Goal: Task Accomplishment & Management: Manage account settings

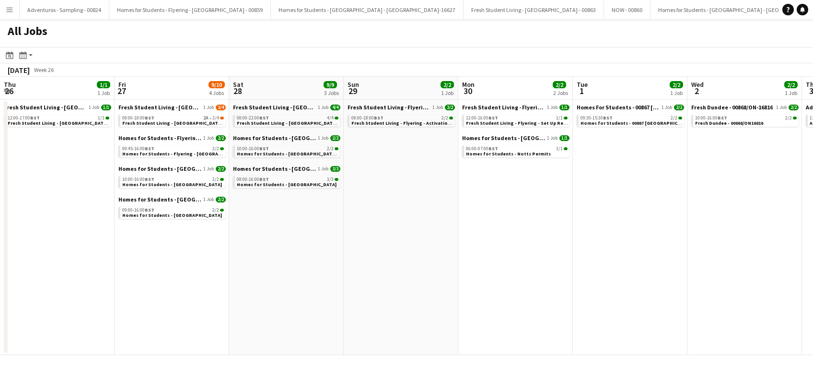
scroll to position [0, 239]
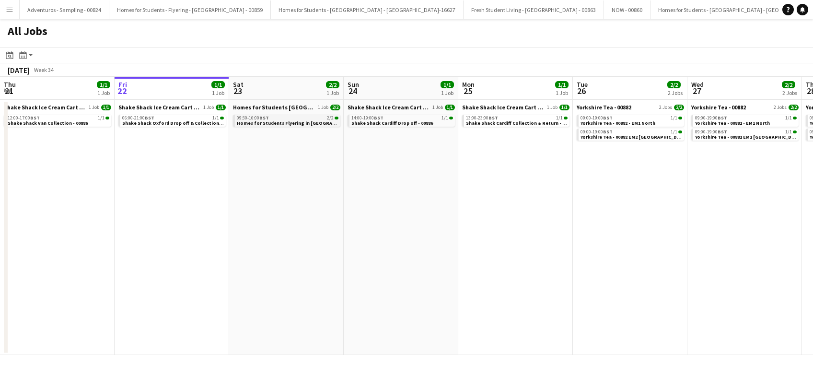
click at [284, 125] on span "Homes for Students Flyering in [GEOGRAPHIC_DATA] - 00884" at bounding box center [306, 123] width 138 height 6
click at [13, 8] on button "Menu" at bounding box center [9, 9] width 19 height 19
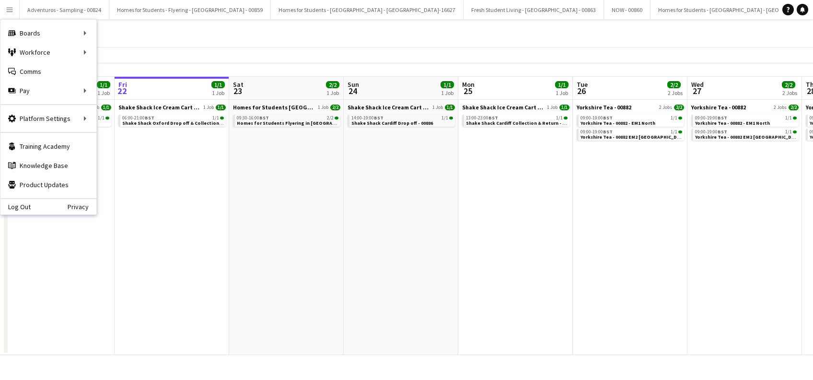
drag, startPoint x: 185, startPoint y: 289, endPoint x: 207, endPoint y: 282, distance: 23.6
click at [185, 290] on app-date-cell "Shake Shack Ice Cream Cart Drop Off - 00886 1 Job [DATE] 06:00-21:00 BST 1/1 Sh…" at bounding box center [172, 227] width 115 height 255
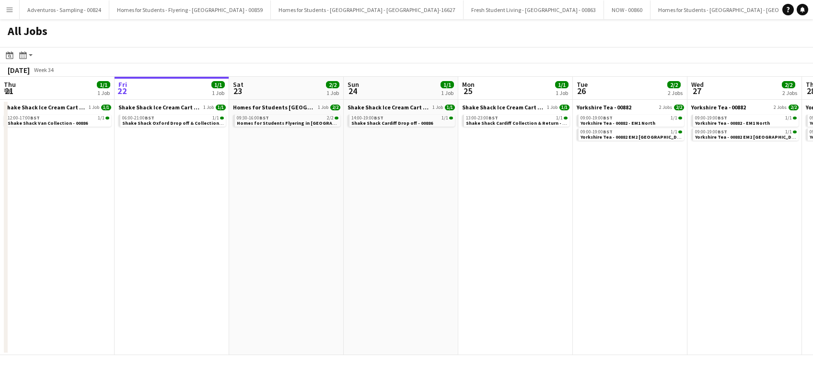
click at [8, 10] on app-icon "Menu" at bounding box center [10, 10] width 8 height 8
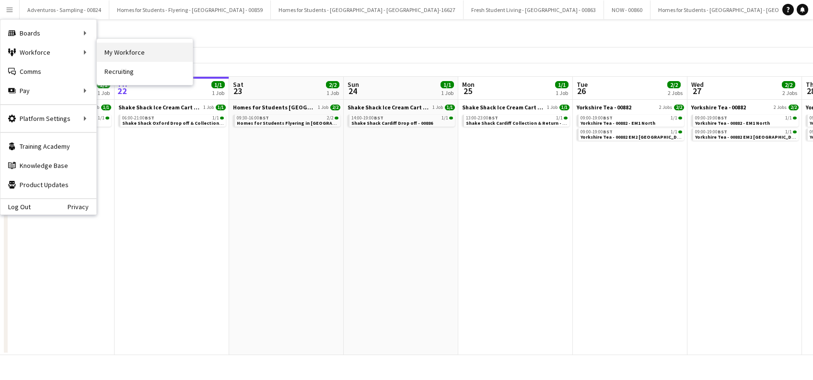
click at [116, 50] on link "My Workforce" at bounding box center [145, 52] width 96 height 19
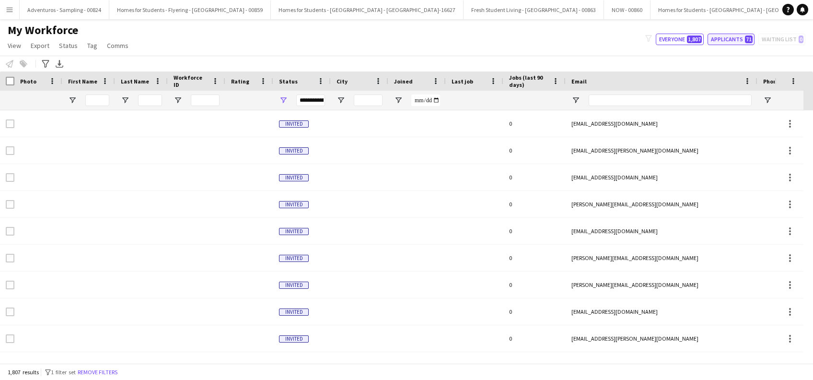
click at [729, 41] on button "Applicants 71" at bounding box center [730, 40] width 47 height 12
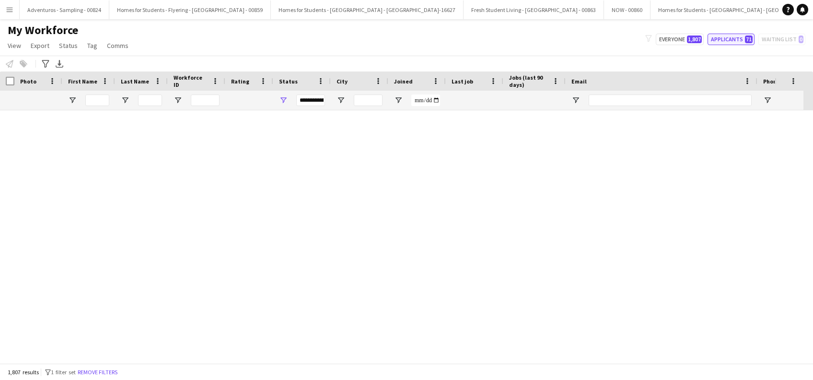
type input "**********"
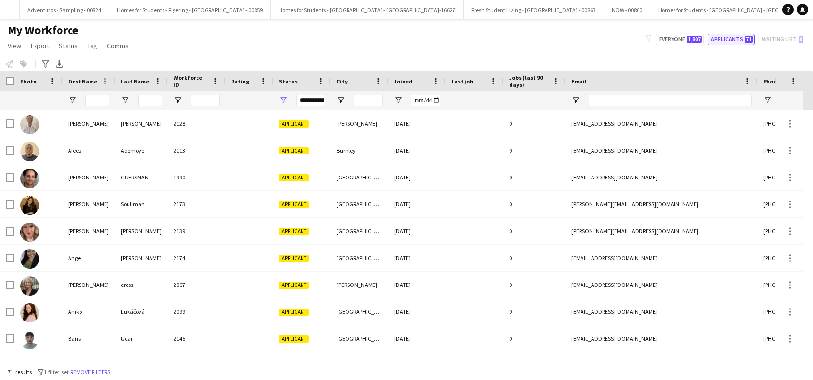
click at [723, 42] on button "Applicants 71" at bounding box center [730, 40] width 47 height 12
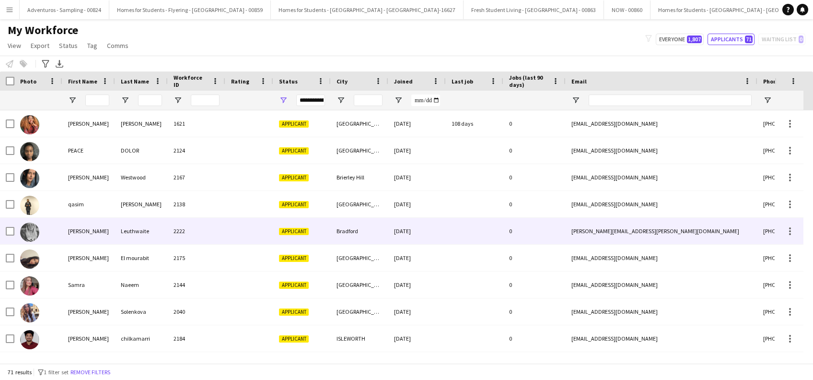
click at [73, 235] on div "Rachel" at bounding box center [88, 231] width 53 height 26
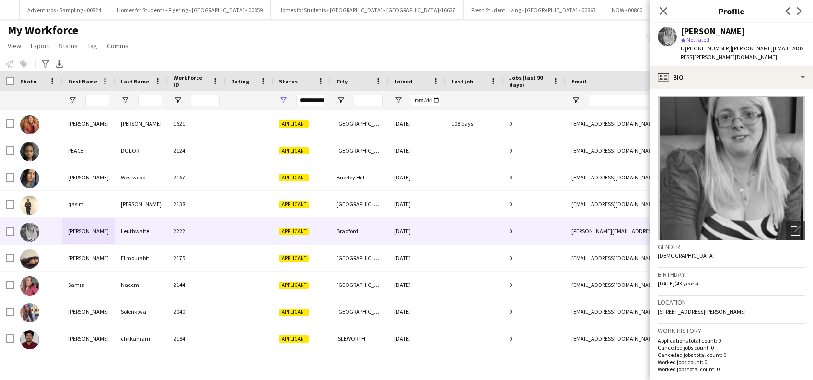
click at [788, 174] on img at bounding box center [732, 168] width 148 height 144
click at [792, 164] on img at bounding box center [732, 168] width 148 height 144
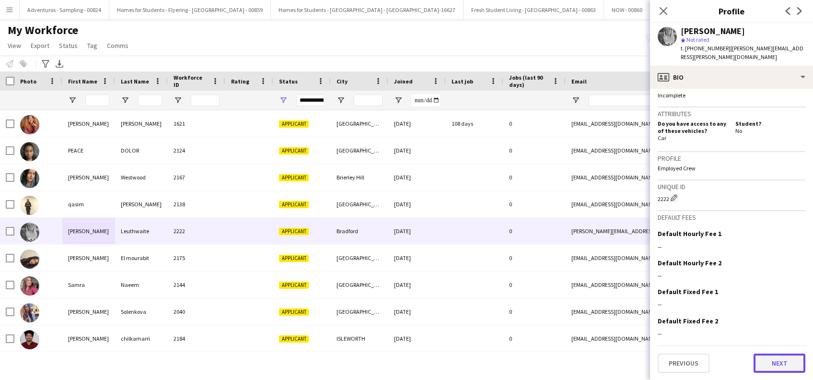
click at [757, 362] on button "Next" at bounding box center [779, 362] width 52 height 19
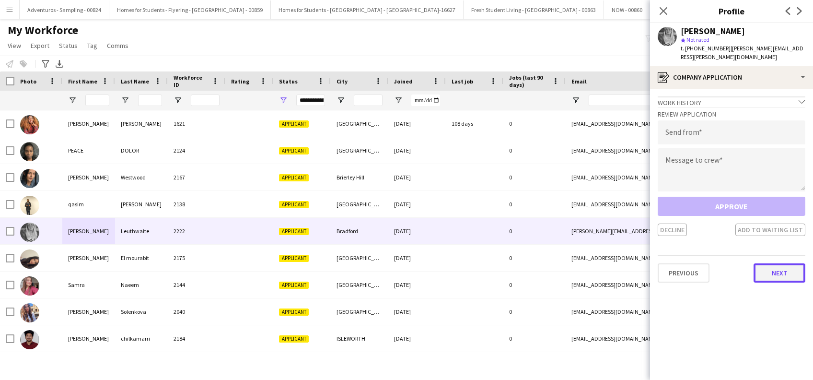
click at [783, 263] on button "Next" at bounding box center [779, 272] width 52 height 19
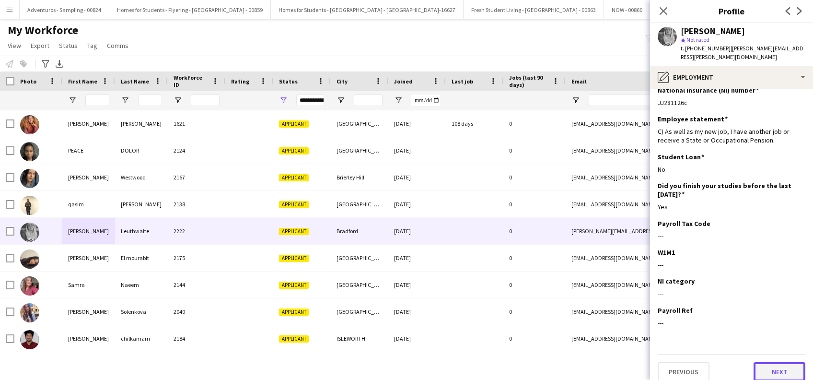
click at [772, 362] on button "Next" at bounding box center [779, 371] width 52 height 19
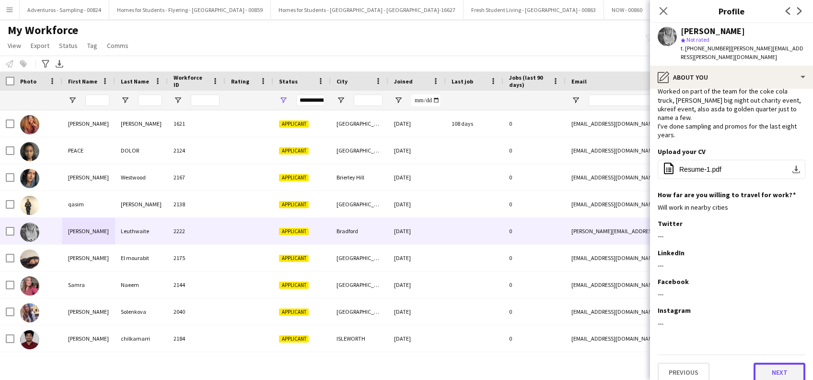
click at [763, 362] on button "Next" at bounding box center [779, 371] width 52 height 19
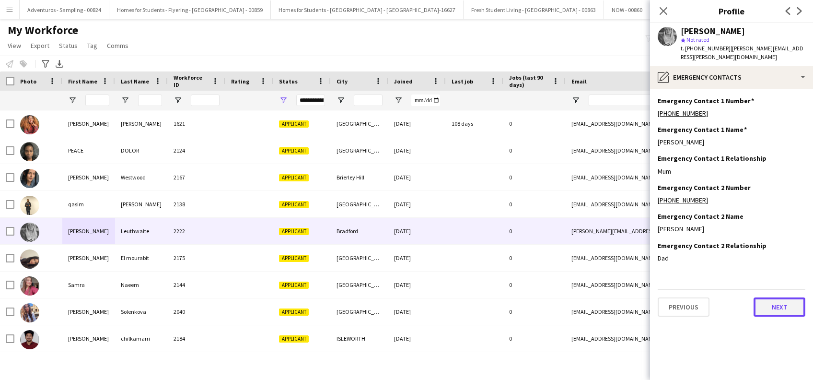
click at [777, 298] on button "Next" at bounding box center [779, 306] width 52 height 19
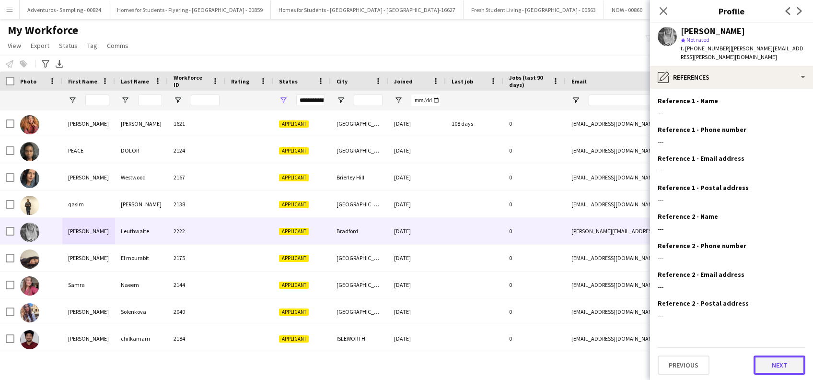
click at [782, 355] on button "Next" at bounding box center [779, 364] width 52 height 19
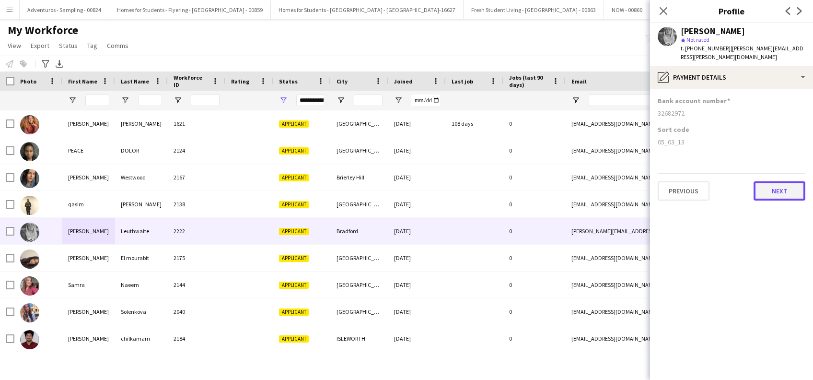
click at [793, 181] on button "Next" at bounding box center [779, 190] width 52 height 19
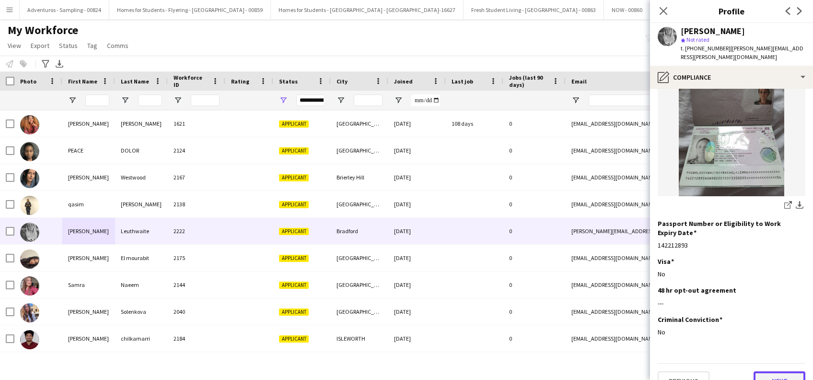
click at [763, 371] on button "Next" at bounding box center [779, 380] width 52 height 19
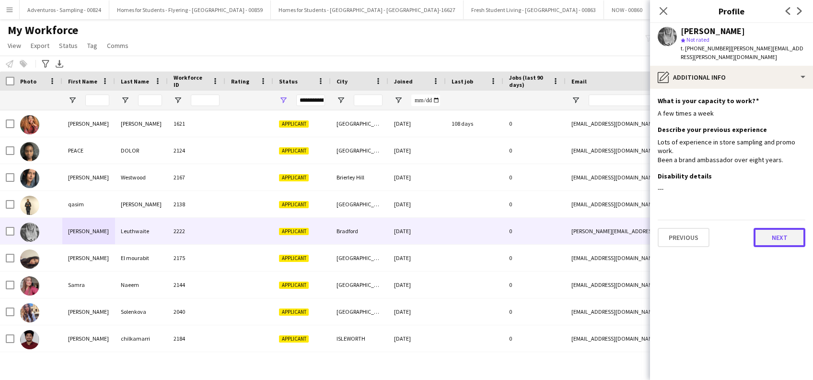
click at [774, 229] on button "Next" at bounding box center [779, 237] width 52 height 19
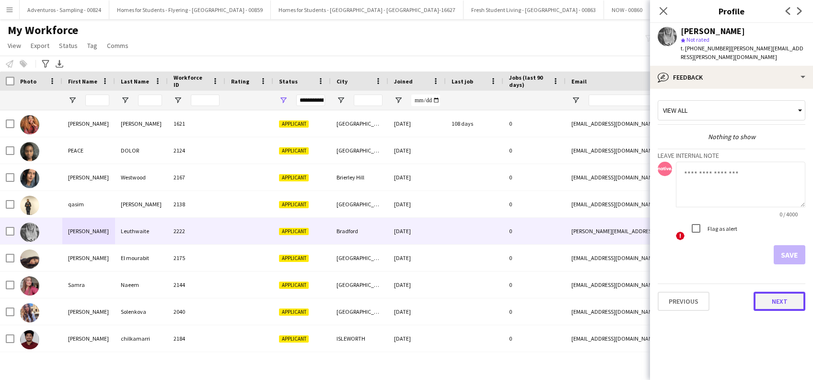
click at [778, 297] on button "Next" at bounding box center [779, 300] width 52 height 19
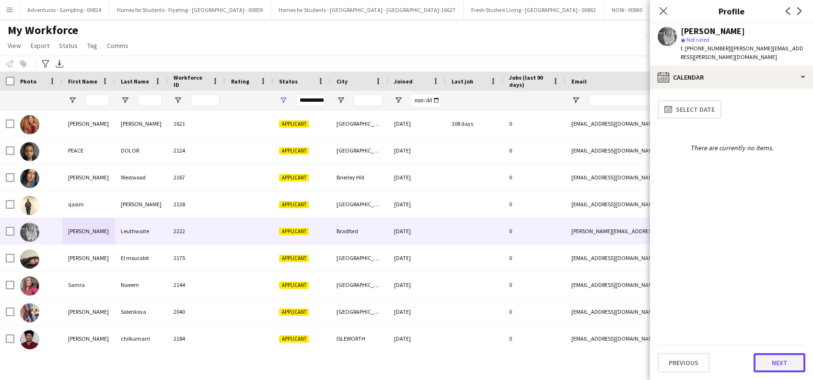
click at [782, 359] on button "Next" at bounding box center [779, 362] width 52 height 19
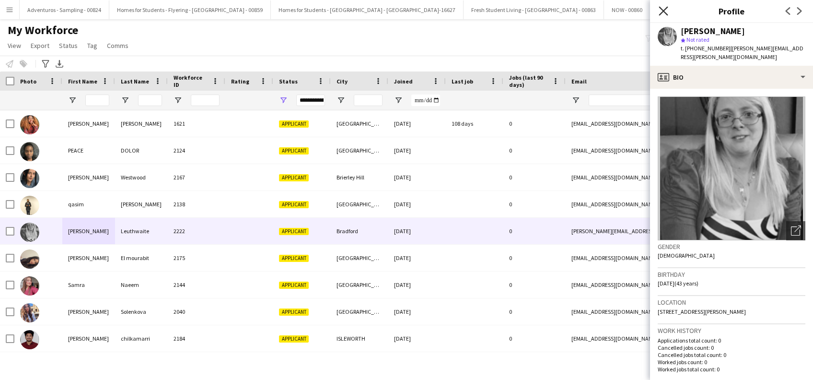
click at [662, 12] on icon at bounding box center [662, 10] width 9 height 9
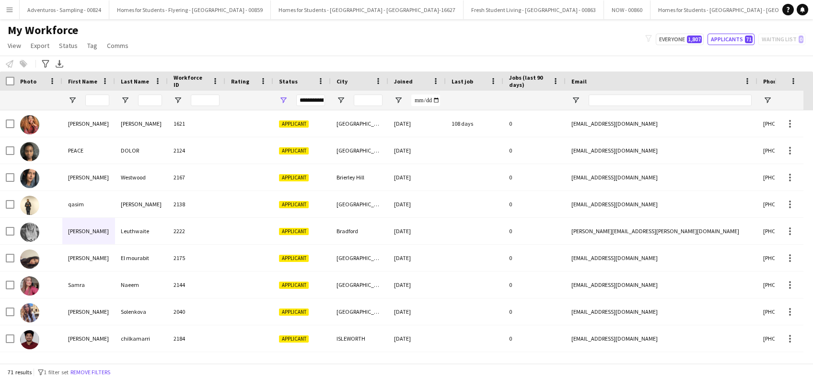
click at [4, 11] on button "Menu" at bounding box center [9, 9] width 19 height 19
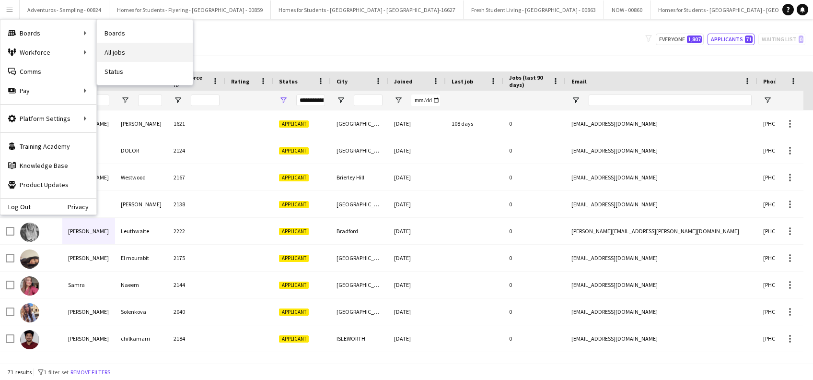
click at [132, 46] on link "All jobs" at bounding box center [145, 52] width 96 height 19
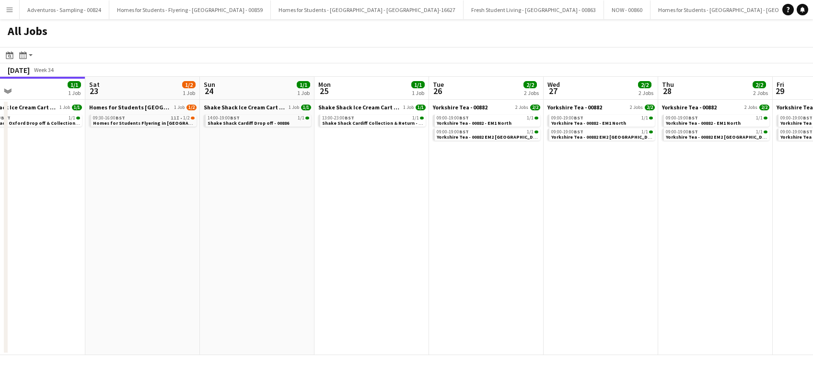
scroll to position [0, 278]
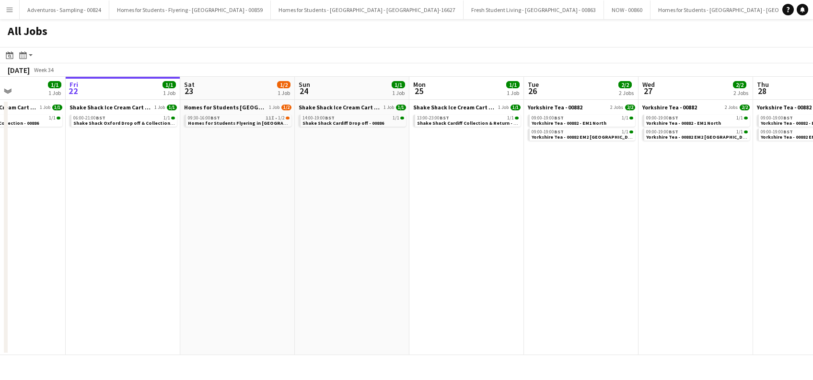
drag, startPoint x: 502, startPoint y: 231, endPoint x: 224, endPoint y: 302, distance: 286.8
click at [224, 302] on app-calendar-viewport "Tue 19 Wed 20 Thu 21 1/1 1 Job Fri 22 1/1 1 Job Sat 23 1/2 1 Job Sun 24 1/1 1 J…" at bounding box center [406, 216] width 813 height 278
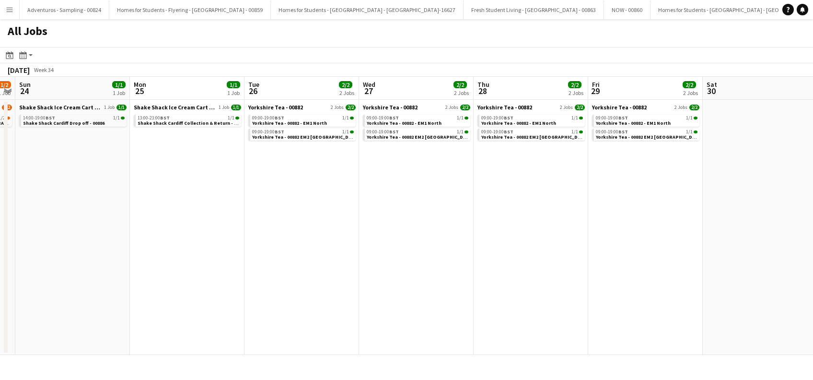
scroll to position [0, 332]
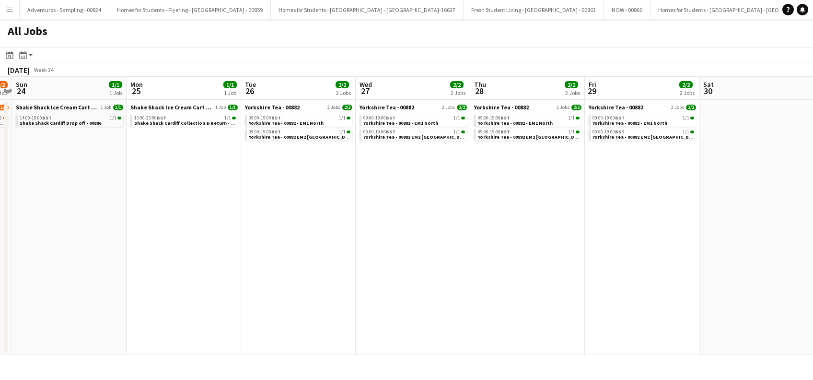
drag, startPoint x: 380, startPoint y: 267, endPoint x: 326, endPoint y: 289, distance: 57.7
click at [326, 289] on app-calendar-viewport "Thu 21 1/1 1 Job Fri 22 1/1 1 Job Sat 23 1/2 1 Job Sun 24 1/1 1 Job Mon 25 1/1 …" at bounding box center [406, 216] width 813 height 278
click at [290, 237] on app-date-cell "Yorkshire Tea - 00882 2 Jobs 2/2 09:00-19:00 BST 1/1 Yorkshire Tea - 00882 - EM…" at bounding box center [298, 227] width 115 height 255
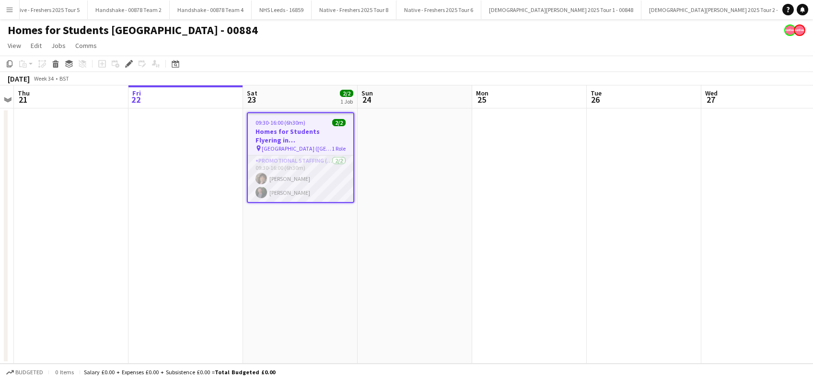
click at [290, 190] on app-card-role "Promotional Staffing (Brand Ambassadors) 2/2 09:30-16:00 (6h30m) Peter Millar A…" at bounding box center [300, 178] width 105 height 46
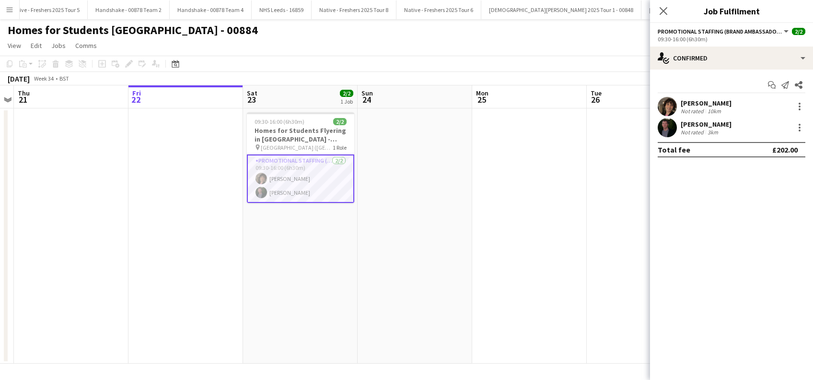
click at [722, 125] on div "Anthony McKeown" at bounding box center [706, 124] width 51 height 9
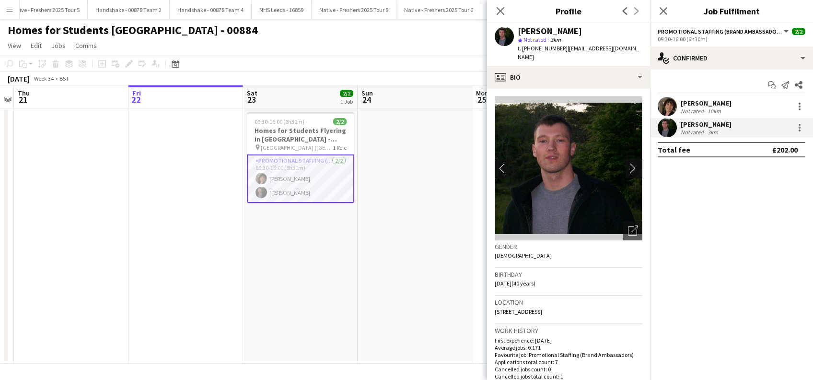
click at [628, 169] on app-icon "chevron-right" at bounding box center [635, 168] width 15 height 10
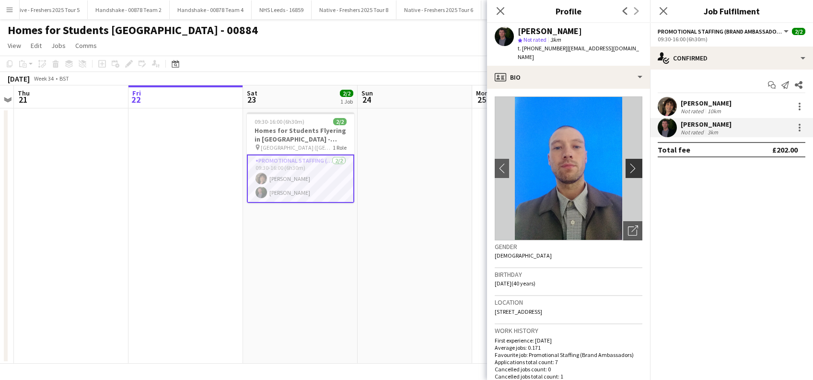
click at [628, 165] on app-icon "chevron-right" at bounding box center [635, 168] width 15 height 10
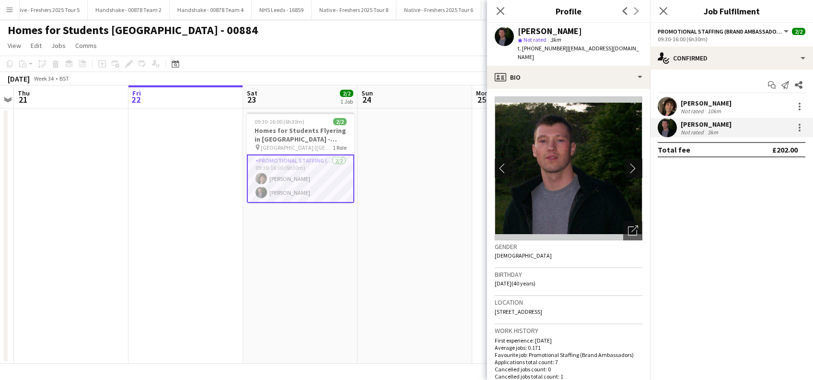
click at [628, 170] on app-icon "chevron-right" at bounding box center [635, 168] width 15 height 10
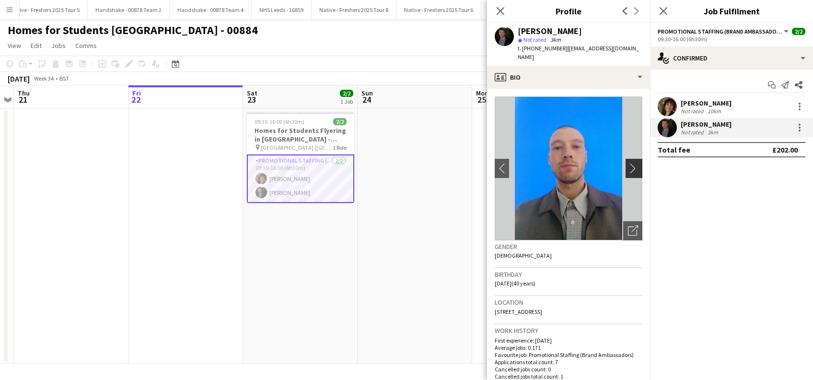
click at [628, 166] on app-icon "chevron-right" at bounding box center [635, 168] width 15 height 10
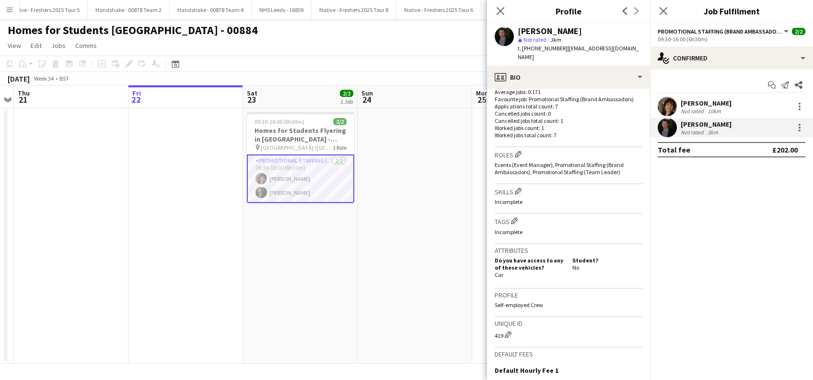
scroll to position [393, 0]
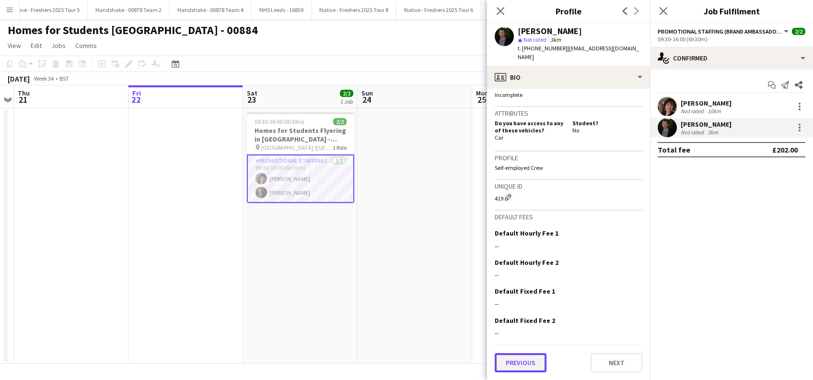
click at [531, 363] on button "Previous" at bounding box center [521, 362] width 52 height 19
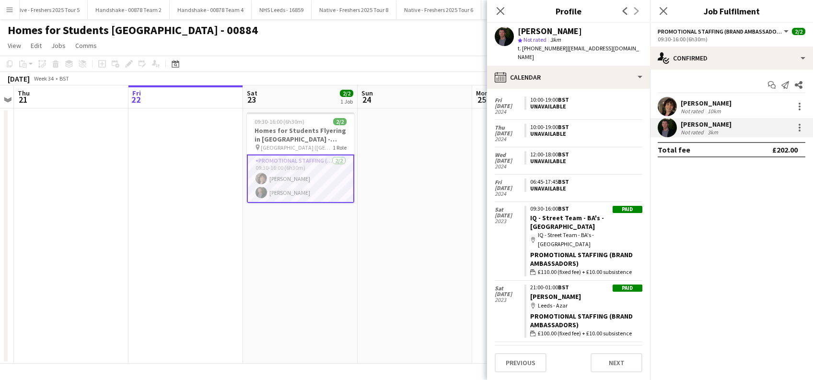
scroll to position [621, 0]
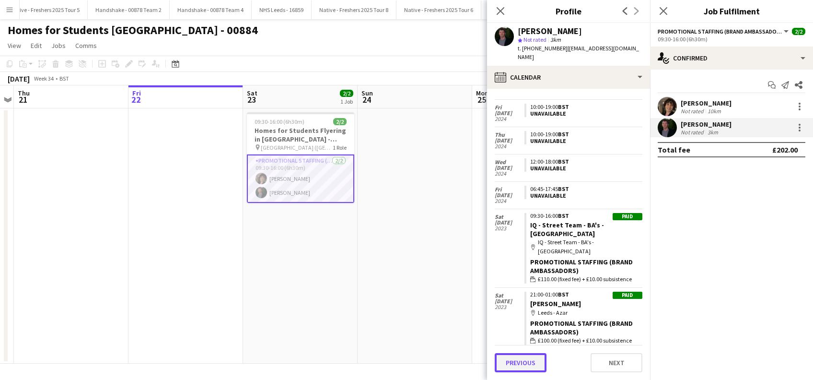
click at [525, 360] on button "Previous" at bounding box center [521, 362] width 52 height 19
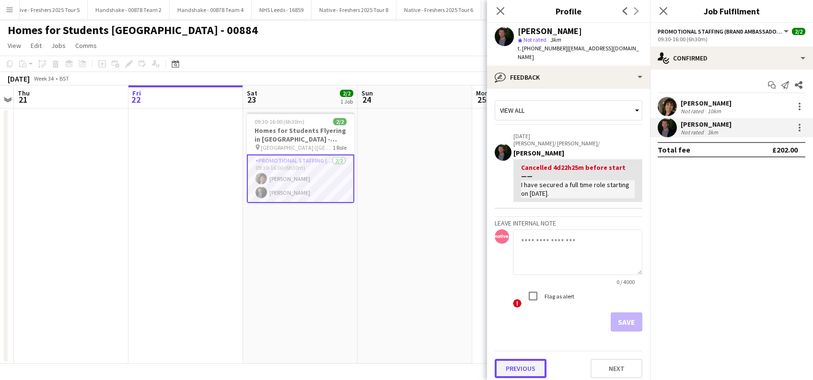
click at [527, 368] on button "Previous" at bounding box center [521, 367] width 52 height 19
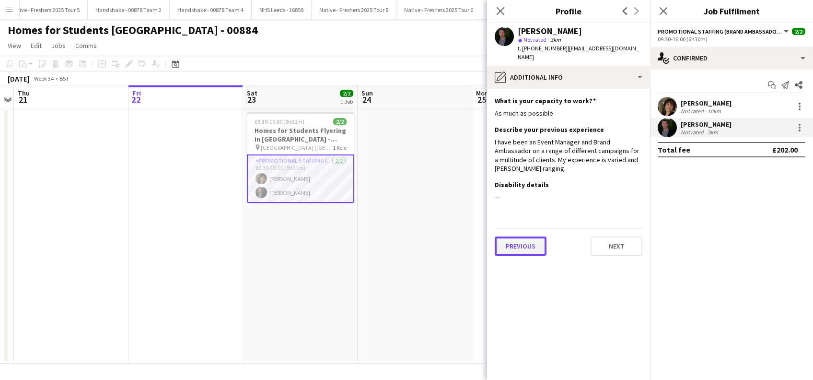
click at [509, 253] on button "Previous" at bounding box center [521, 245] width 52 height 19
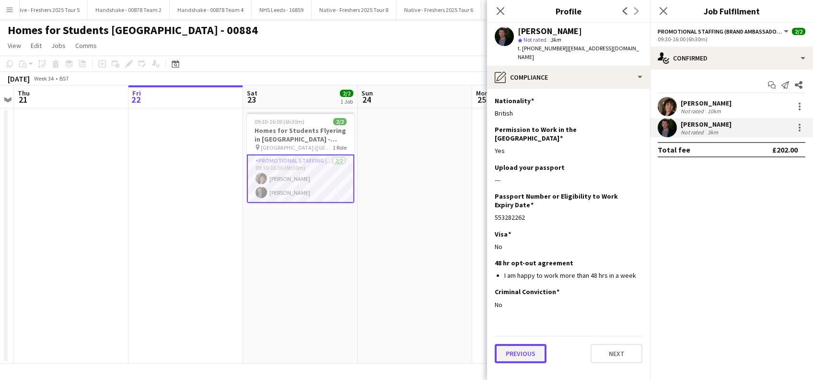
click at [520, 345] on button "Previous" at bounding box center [521, 353] width 52 height 19
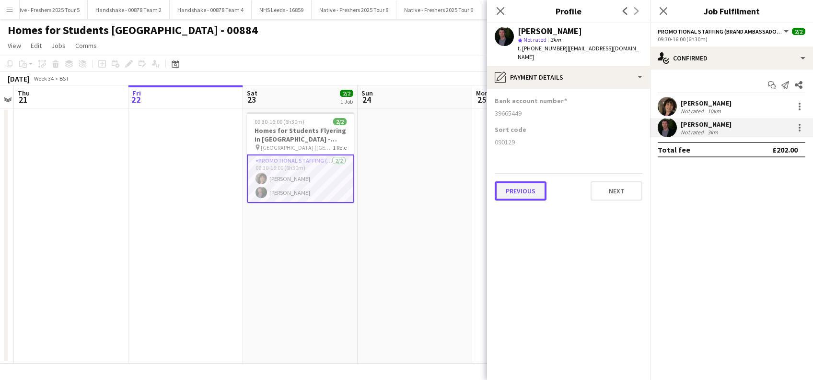
click at [525, 193] on button "Previous" at bounding box center [521, 190] width 52 height 19
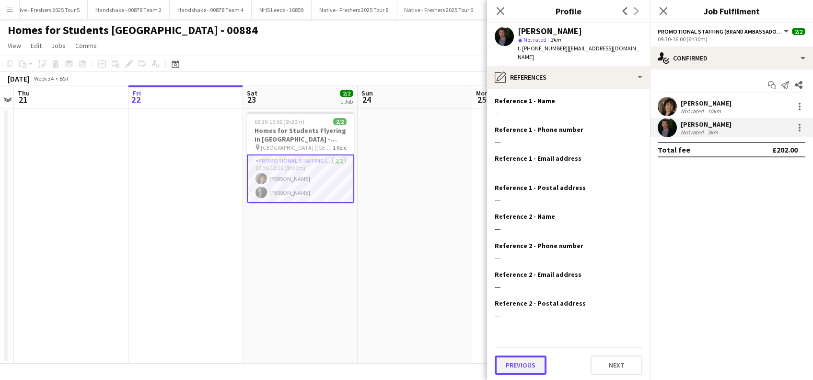
click at [519, 362] on button "Previous" at bounding box center [521, 364] width 52 height 19
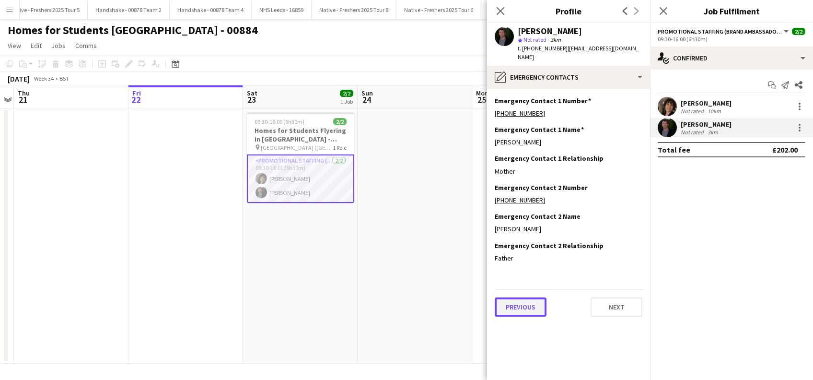
click at [531, 306] on button "Previous" at bounding box center [521, 306] width 52 height 19
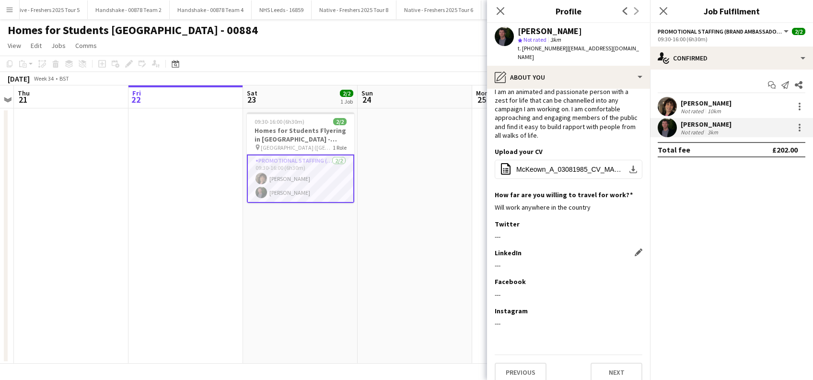
scroll to position [31, 0]
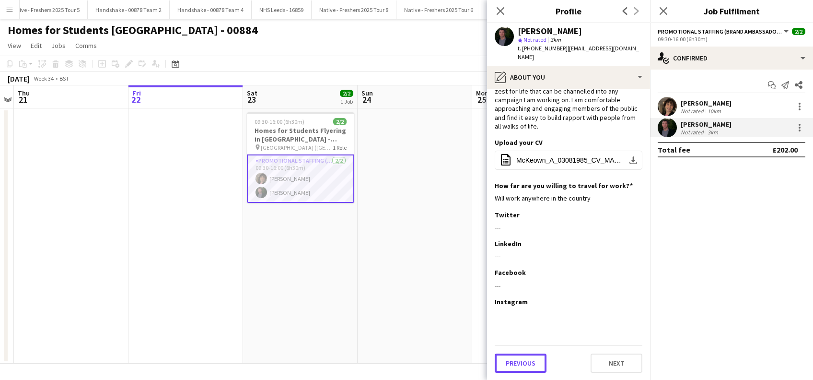
click at [527, 363] on button "Previous" at bounding box center [521, 362] width 52 height 19
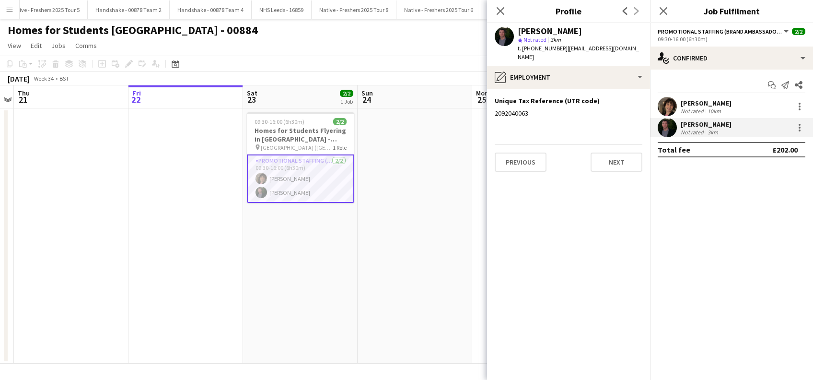
scroll to position [0, 0]
click at [514, 158] on button "Previous" at bounding box center [521, 161] width 52 height 19
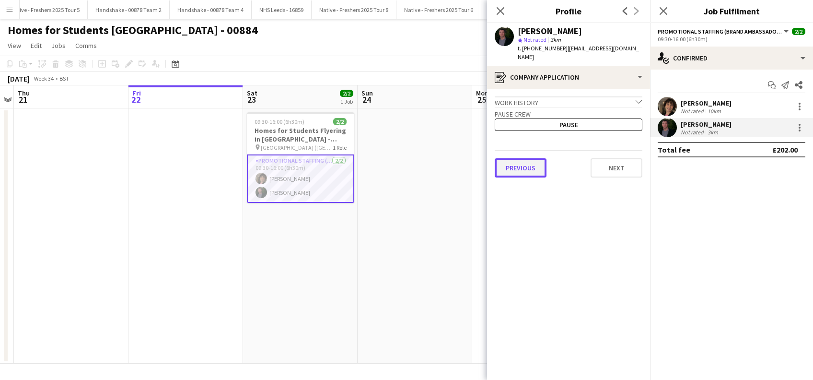
click at [519, 168] on button "Previous" at bounding box center [521, 167] width 52 height 19
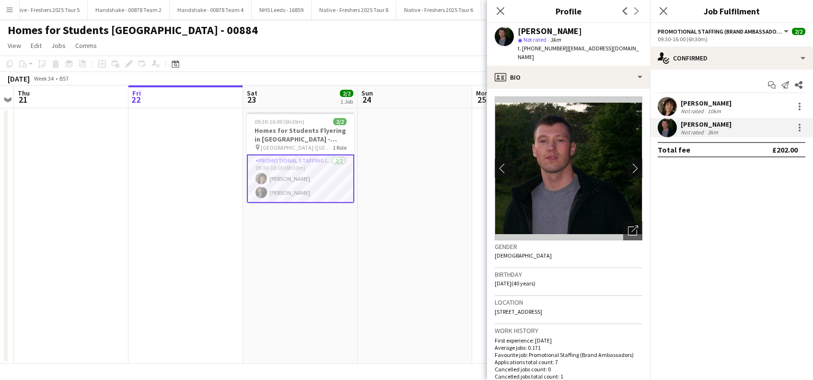
click at [704, 105] on div "[PERSON_NAME]" at bounding box center [706, 103] width 51 height 9
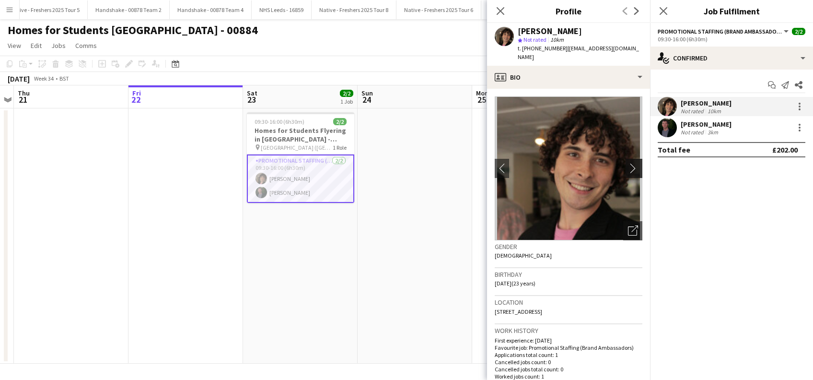
click at [629, 163] on app-icon "chevron-right" at bounding box center [635, 168] width 15 height 10
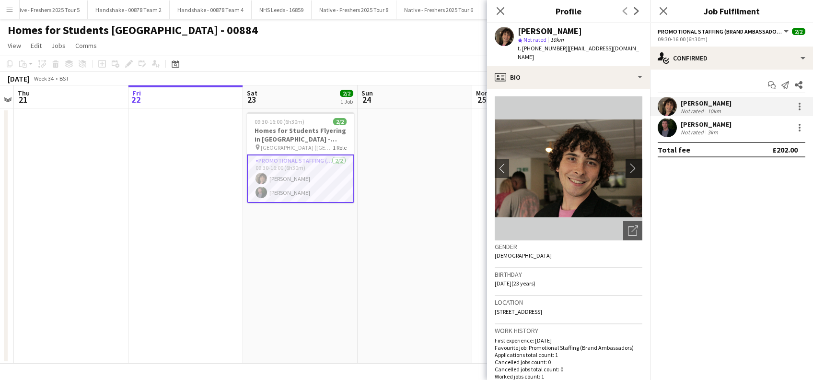
click at [629, 163] on app-icon "chevron-right" at bounding box center [635, 168] width 15 height 10
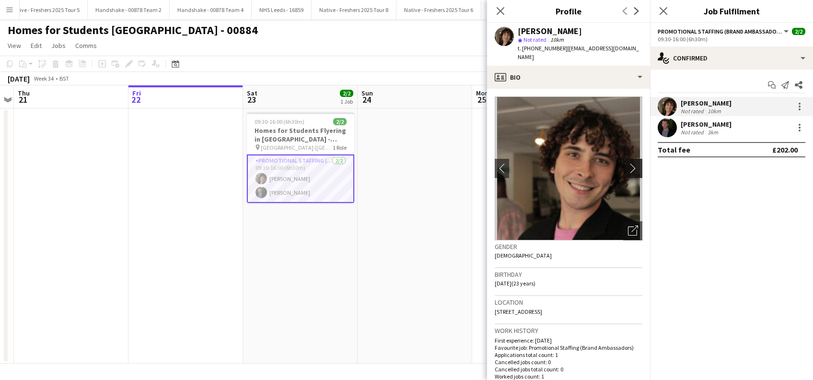
click at [628, 163] on app-icon "chevron-right" at bounding box center [635, 168] width 15 height 10
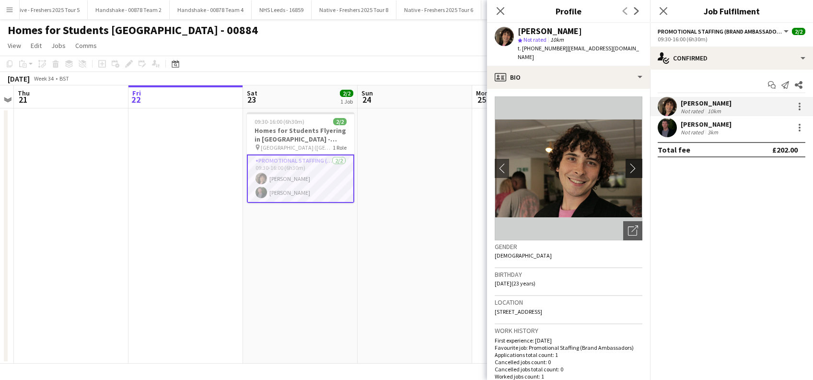
click at [628, 163] on app-icon "chevron-right" at bounding box center [635, 168] width 15 height 10
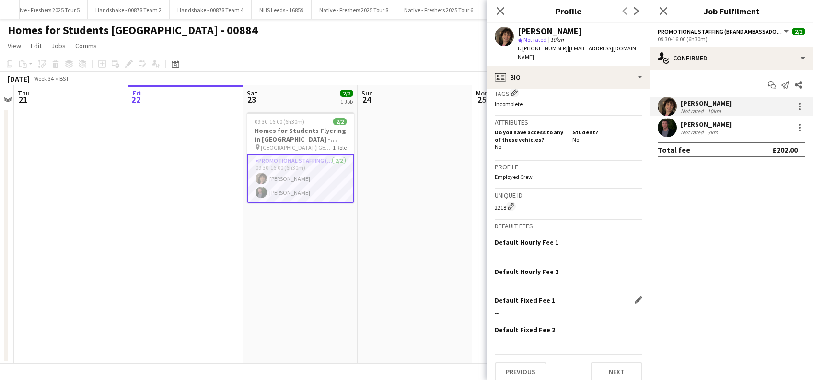
scroll to position [383, 0]
click at [661, 11] on icon "Close pop-in" at bounding box center [662, 10] width 9 height 9
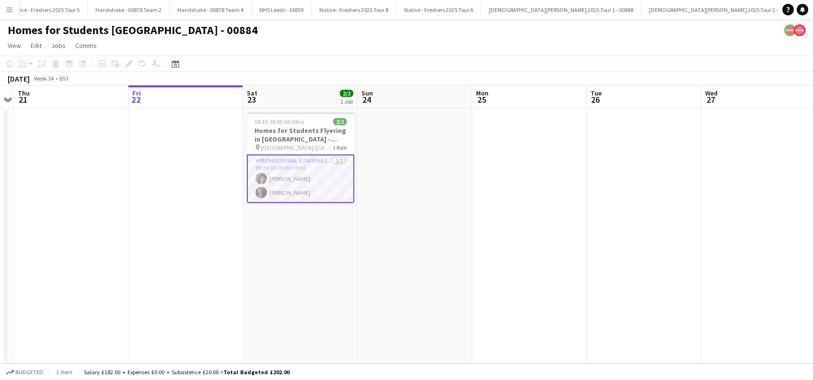
click at [453, 248] on app-date-cell at bounding box center [415, 235] width 115 height 255
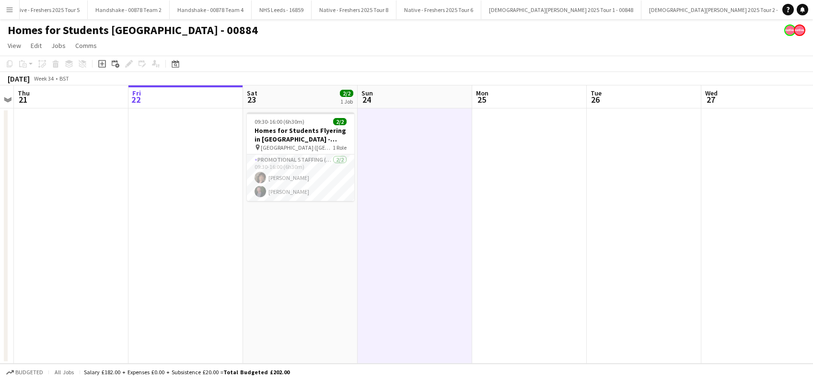
click at [587, 260] on app-date-cell at bounding box center [644, 235] width 115 height 255
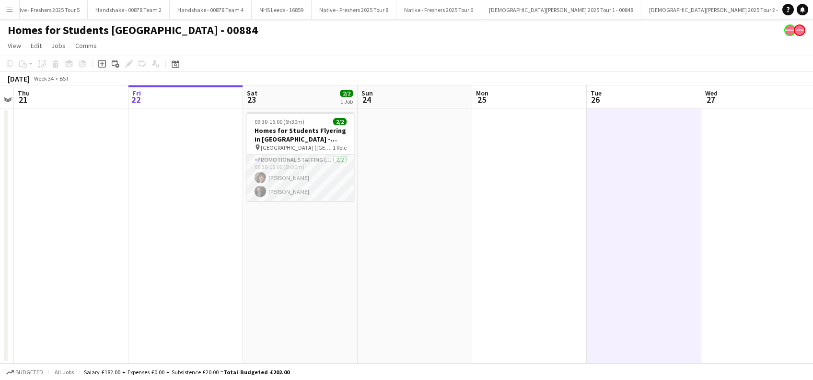
click at [289, 188] on app-card-role "Promotional Staffing (Brand Ambassadors) 2/2 09:30-16:00 (6h30m) Peter Millar A…" at bounding box center [300, 177] width 107 height 46
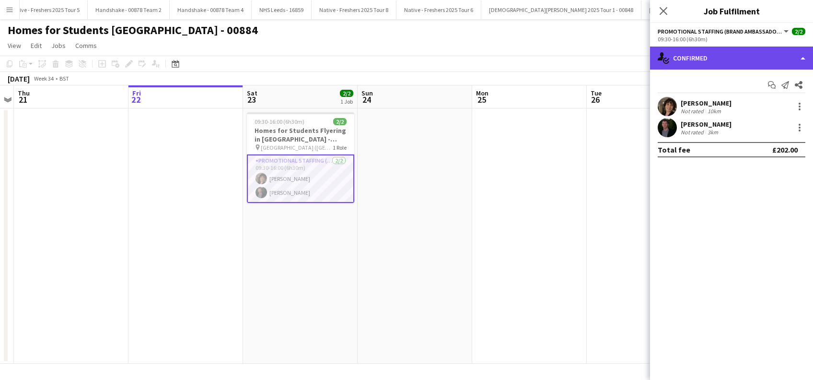
click at [735, 60] on div "single-neutral-actions-check-2 Confirmed" at bounding box center [731, 57] width 163 height 23
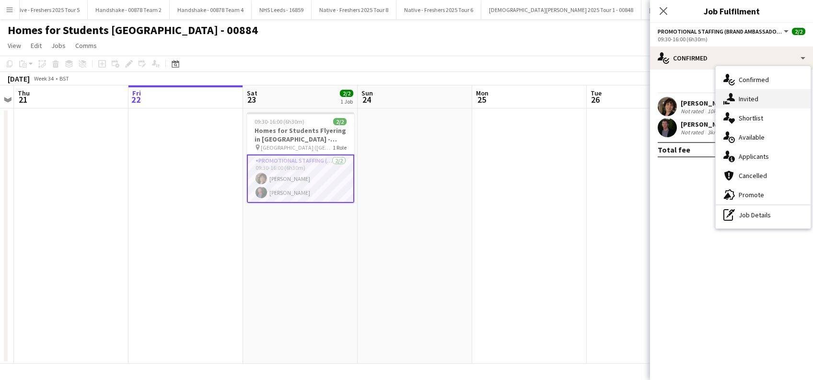
click at [747, 104] on div "single-neutral-actions-share-1 Invited" at bounding box center [763, 98] width 95 height 19
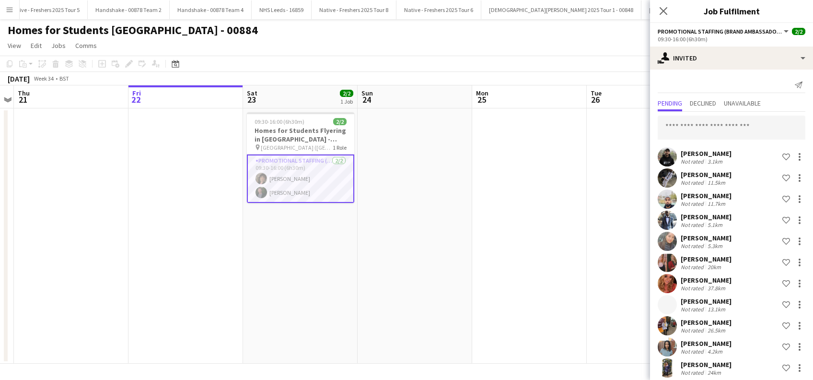
scroll to position [7, 0]
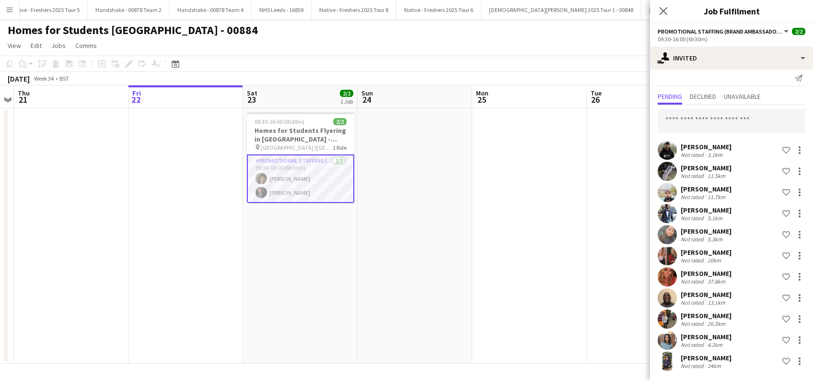
click at [704, 356] on div "Nadia Natur" at bounding box center [706, 357] width 51 height 9
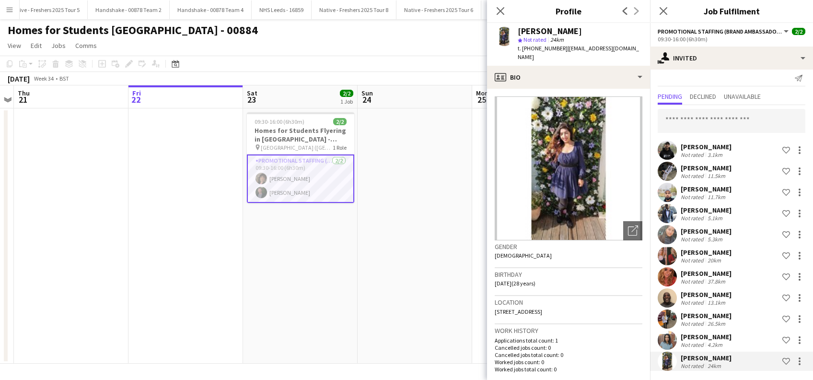
click at [709, 249] on div "Amanda Lilliu" at bounding box center [706, 252] width 51 height 9
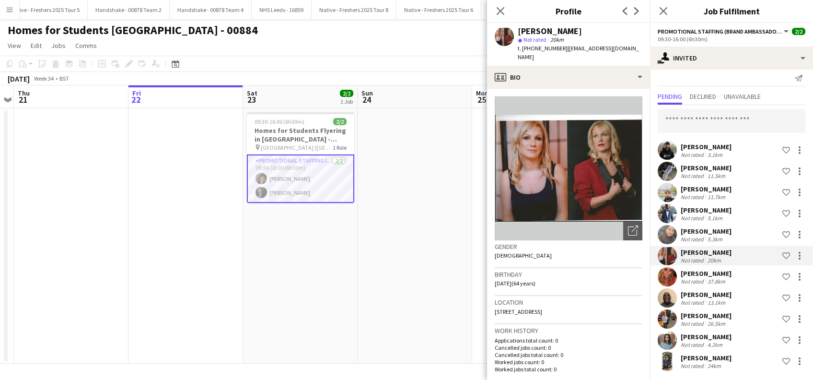
click at [711, 230] on div "Li-Quan Hoang" at bounding box center [706, 231] width 51 height 9
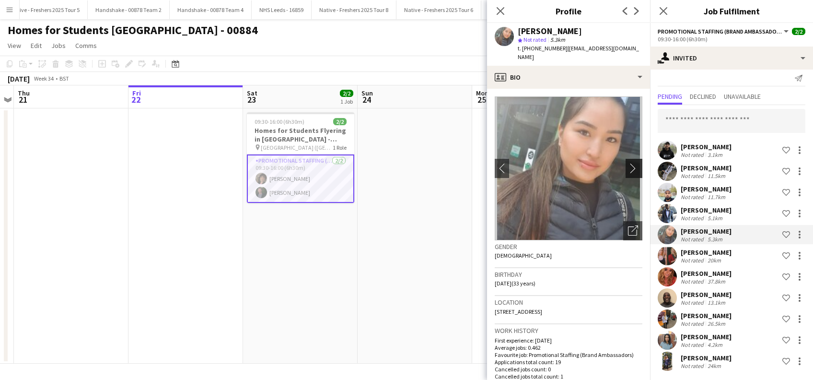
click at [630, 163] on app-icon "chevron-right" at bounding box center [635, 168] width 15 height 10
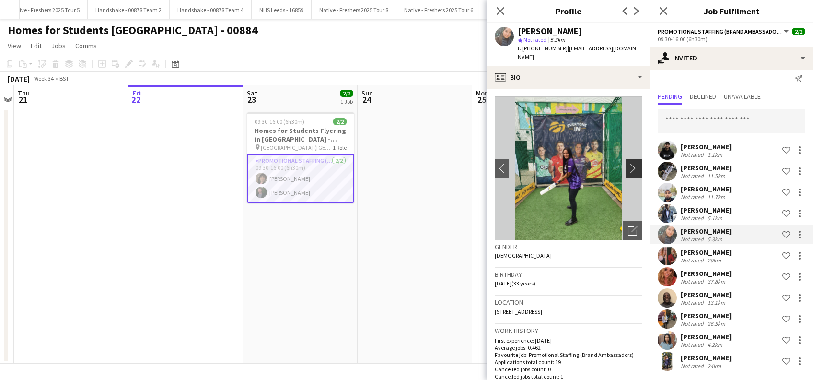
click at [628, 163] on app-icon "chevron-right" at bounding box center [635, 168] width 15 height 10
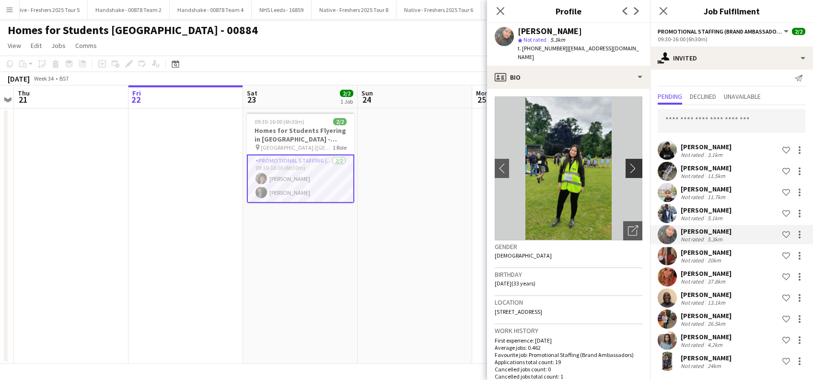
click at [628, 163] on app-icon "chevron-right" at bounding box center [635, 168] width 15 height 10
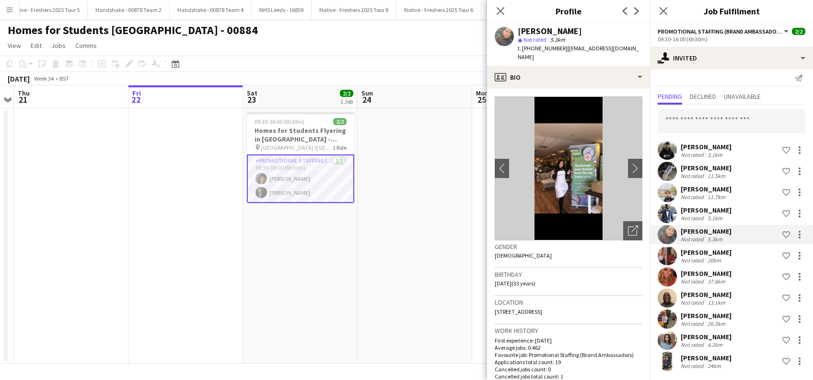
click at [722, 296] on div "Roger Mcintosh" at bounding box center [706, 294] width 51 height 9
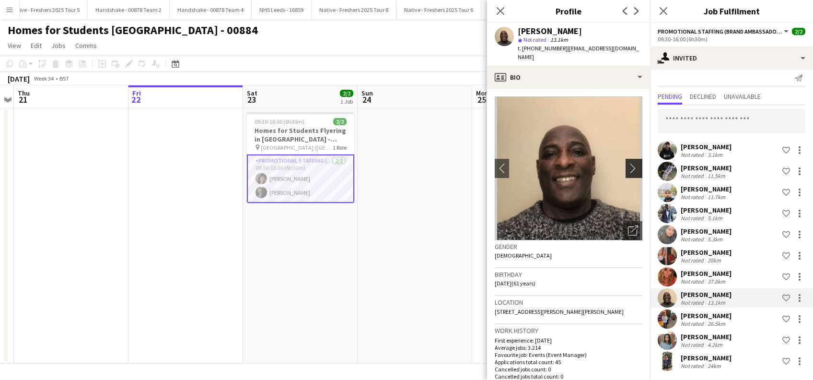
click at [628, 163] on app-icon "chevron-right" at bounding box center [635, 168] width 15 height 10
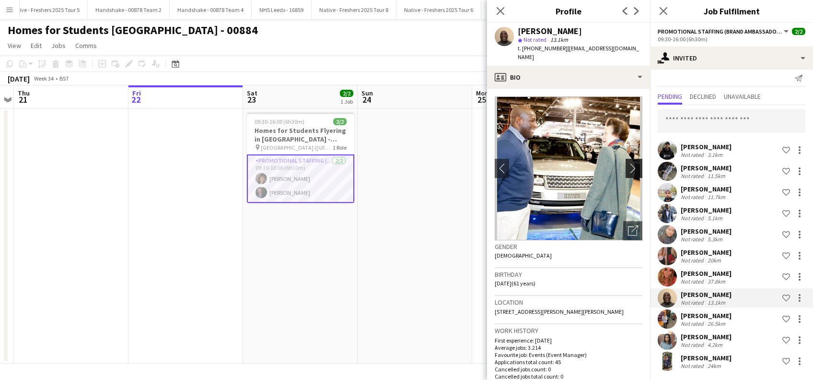
click at [628, 163] on app-icon "chevron-right" at bounding box center [635, 168] width 15 height 10
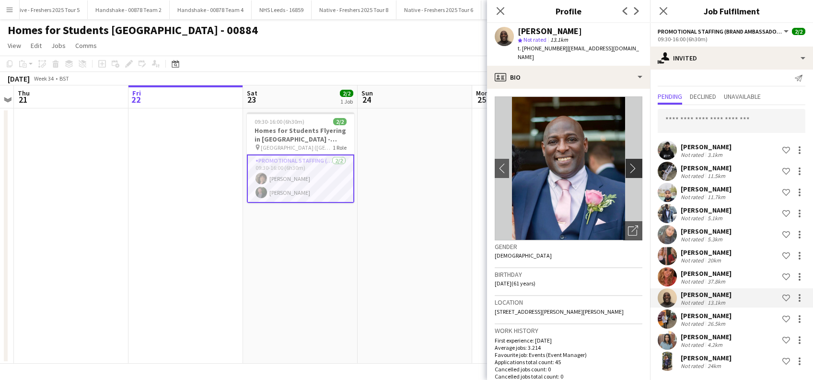
click at [628, 163] on app-icon "chevron-right" at bounding box center [635, 168] width 15 height 10
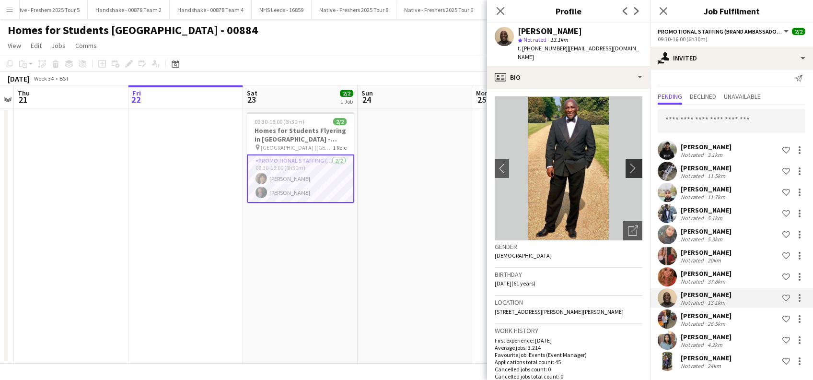
click at [628, 163] on app-icon "chevron-right" at bounding box center [635, 168] width 15 height 10
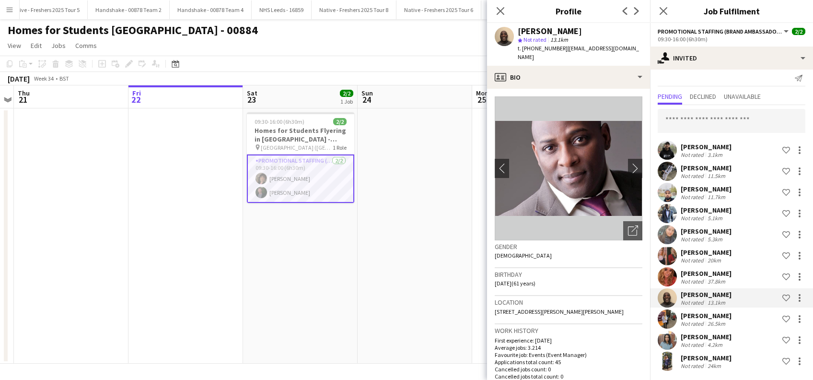
click at [719, 274] on div "Tanya Haughton" at bounding box center [706, 273] width 51 height 9
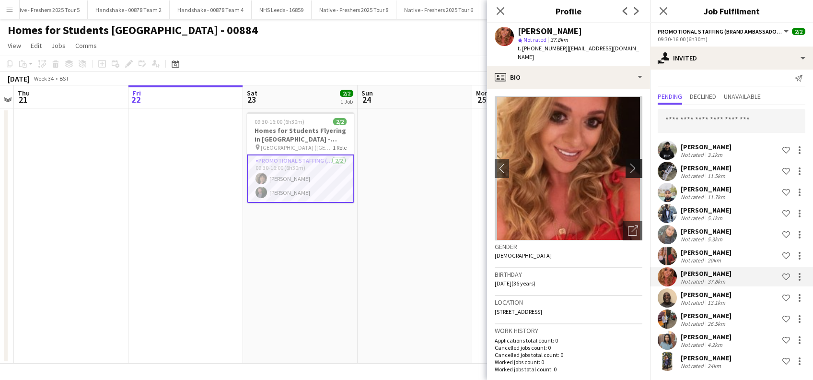
click at [628, 163] on app-icon "chevron-right" at bounding box center [635, 168] width 15 height 10
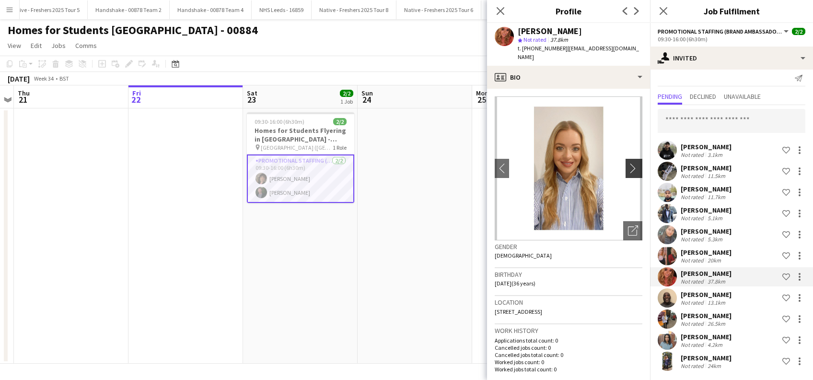
click at [628, 163] on app-icon "chevron-right" at bounding box center [635, 168] width 15 height 10
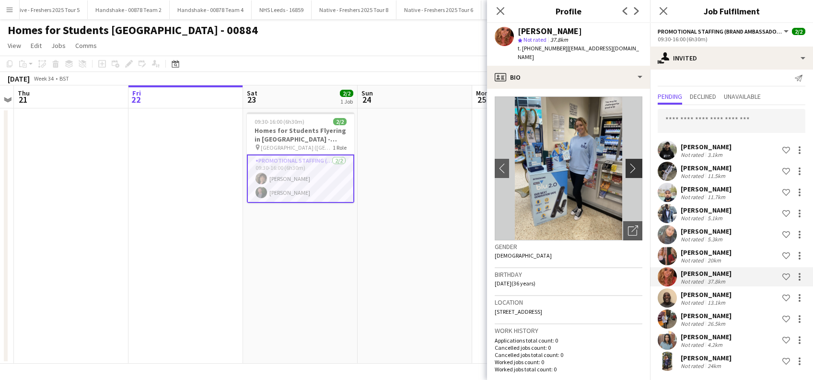
click at [628, 163] on app-icon "chevron-right" at bounding box center [635, 168] width 15 height 10
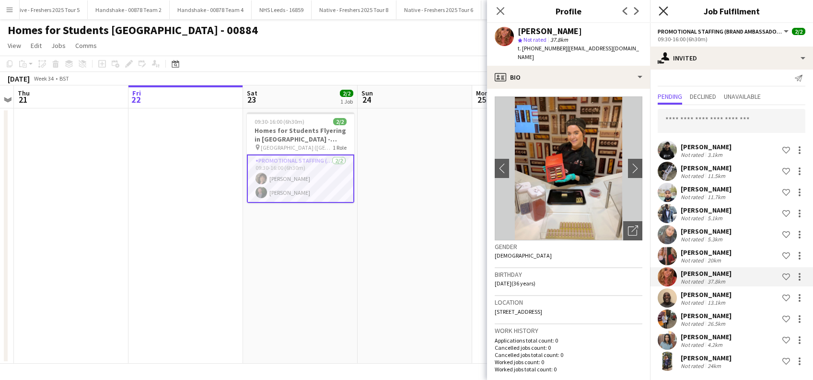
click at [664, 8] on icon "Close pop-in" at bounding box center [662, 10] width 9 height 9
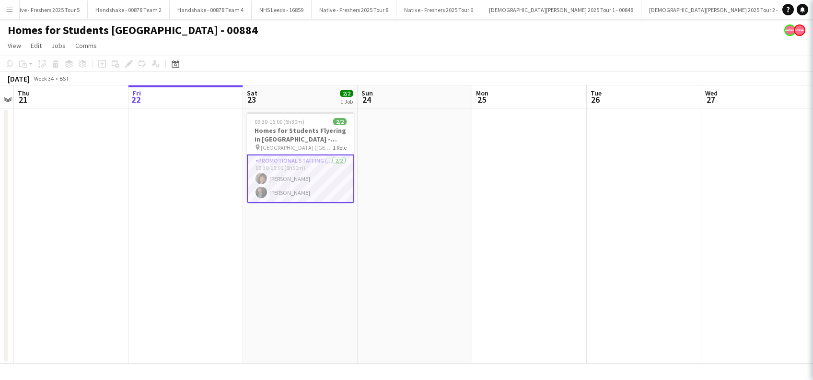
scroll to position [0, 0]
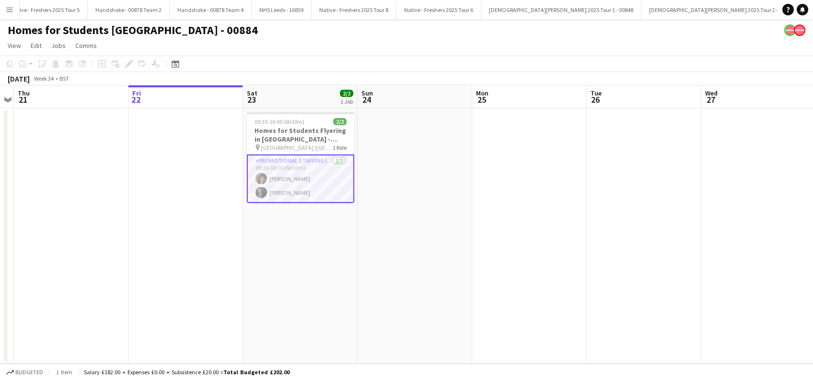
click at [322, 265] on app-date-cell "09:30-16:00 (6h30m) 2/2 Homes for Students Flyering in Leeds - 00884 pin Leeds …" at bounding box center [300, 235] width 115 height 255
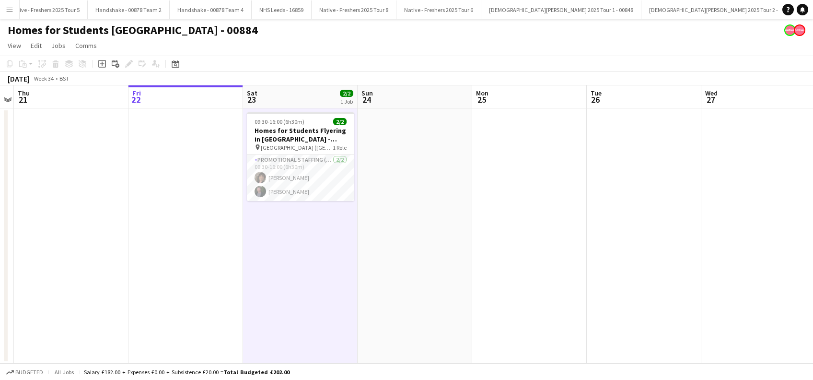
click at [360, 252] on app-date-cell at bounding box center [415, 235] width 115 height 255
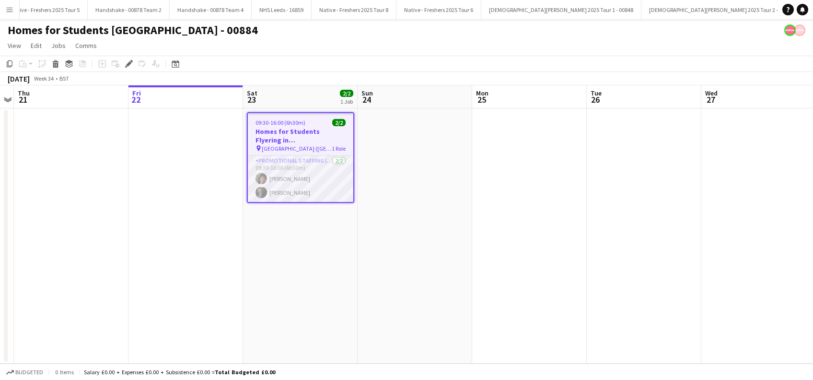
click at [286, 192] on app-card-role "Promotional Staffing (Brand Ambassadors) 2/2 09:30-16:00 (6h30m) Peter Millar A…" at bounding box center [300, 178] width 105 height 46
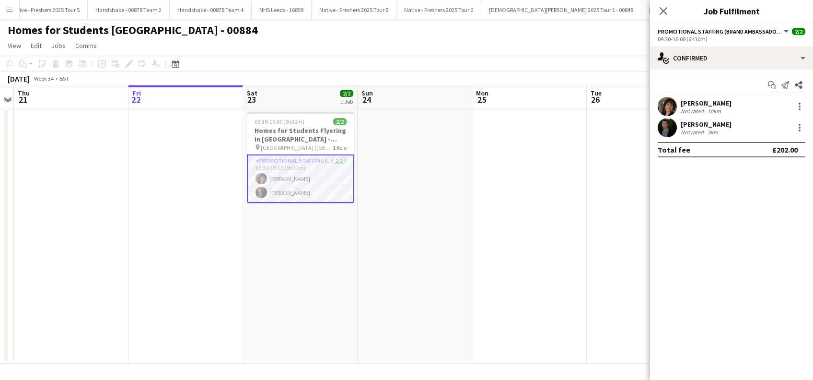
click at [716, 122] on div "Anthony McKeown" at bounding box center [706, 124] width 51 height 9
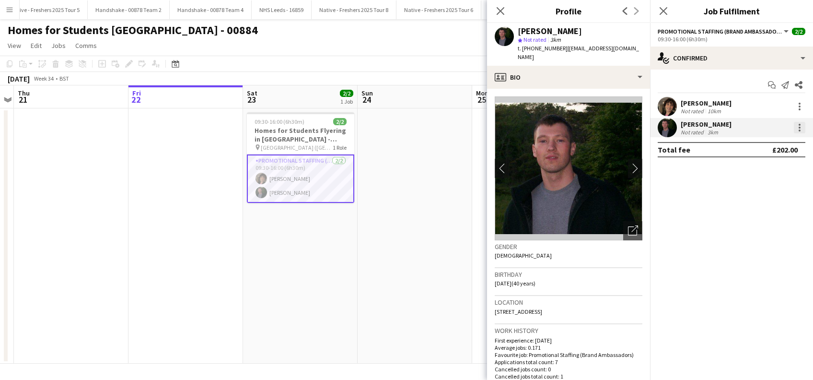
click at [798, 128] on div at bounding box center [800, 128] width 12 height 12
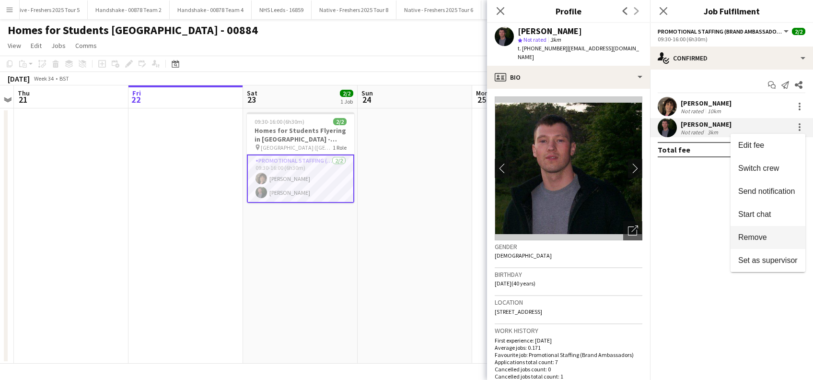
click at [759, 245] on button "Remove" at bounding box center [767, 237] width 75 height 23
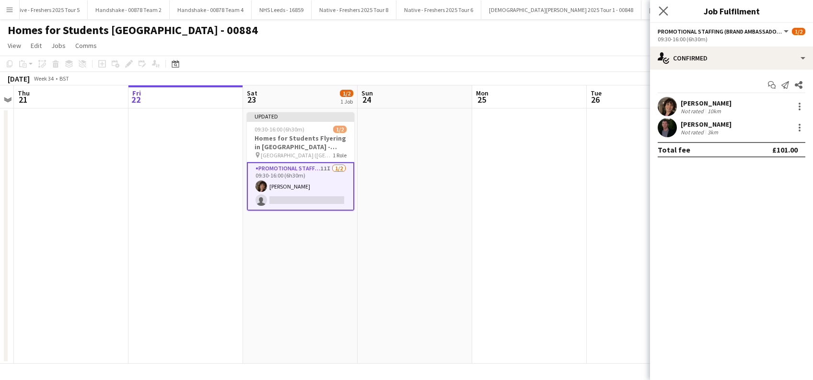
click at [663, 5] on div "Close pop-in" at bounding box center [663, 11] width 27 height 22
click at [660, 10] on icon "Close pop-in" at bounding box center [662, 10] width 9 height 9
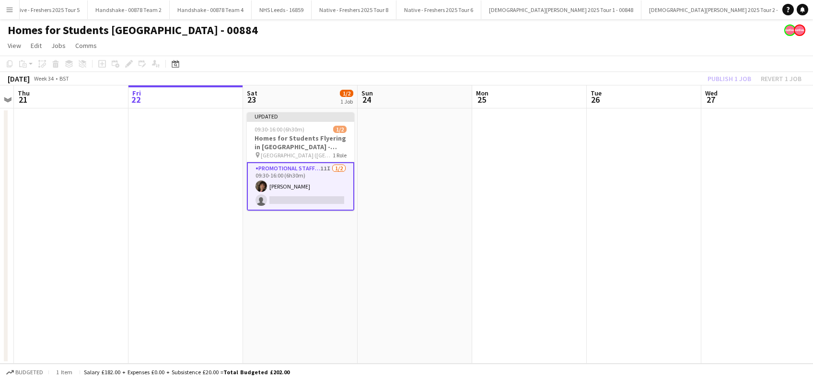
click at [666, 181] on app-date-cell at bounding box center [644, 235] width 115 height 255
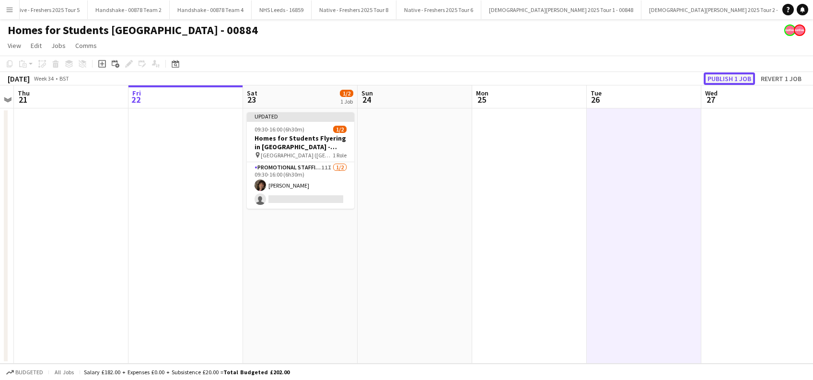
click at [721, 79] on button "Publish 1 job" at bounding box center [729, 78] width 51 height 12
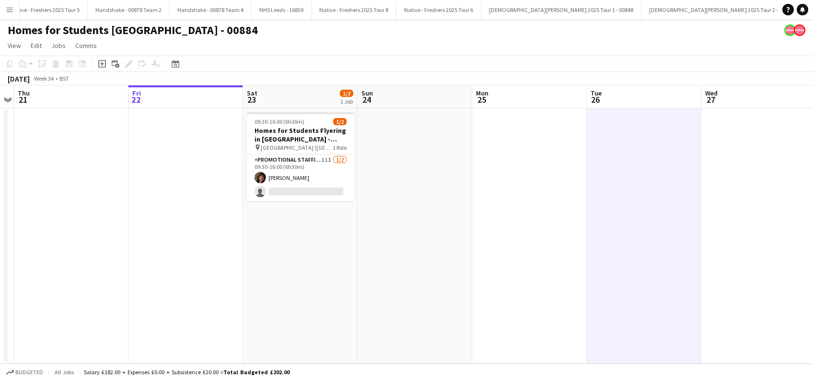
click at [292, 243] on app-date-cell "09:30-16:00 (6h30m) 1/2 Homes for Students Flyering in Leeds - 00884 pin Leeds …" at bounding box center [300, 235] width 115 height 255
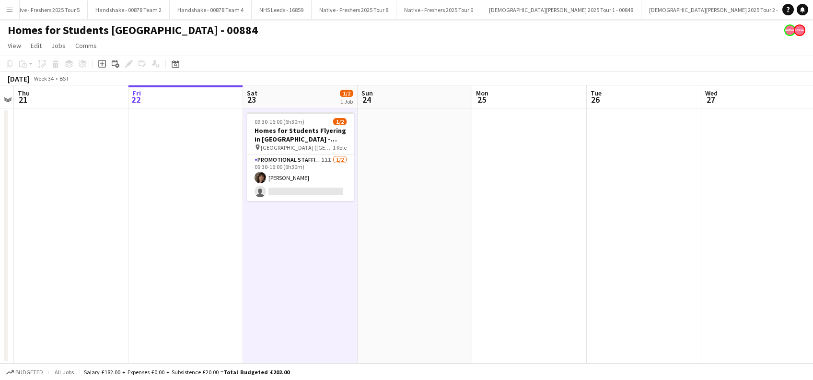
click at [405, 248] on app-date-cell at bounding box center [415, 235] width 115 height 255
